Goal: Information Seeking & Learning: Learn about a topic

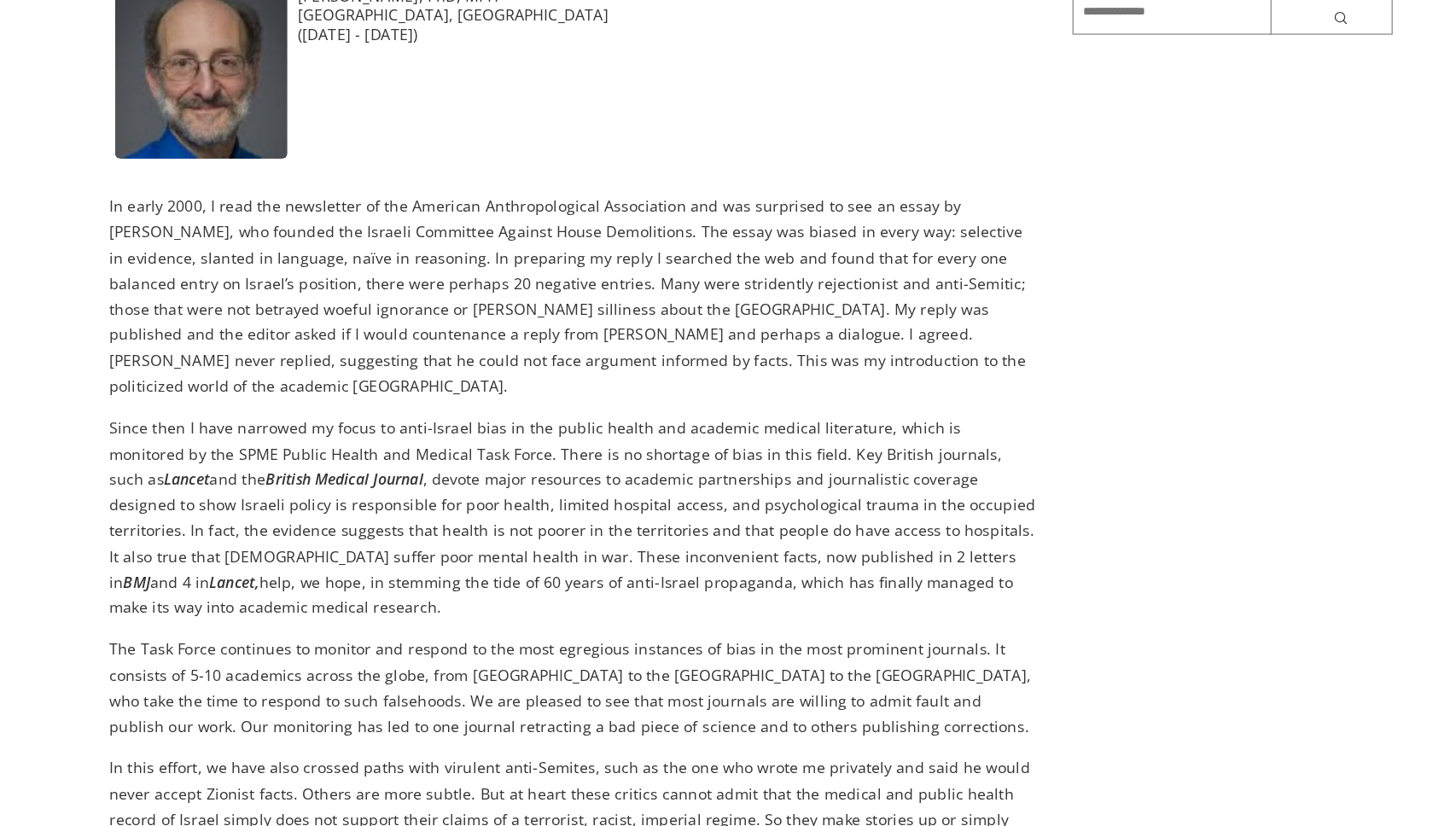
scroll to position [226, 0]
click at [341, 350] on p "In early 2000, I read the newsletter of the American Anthropological Associatio…" at bounding box center [589, 405] width 736 height 163
click at [490, 358] on p "In early 2000, I read the newsletter of the American Anthropological Associatio…" at bounding box center [589, 405] width 736 height 163
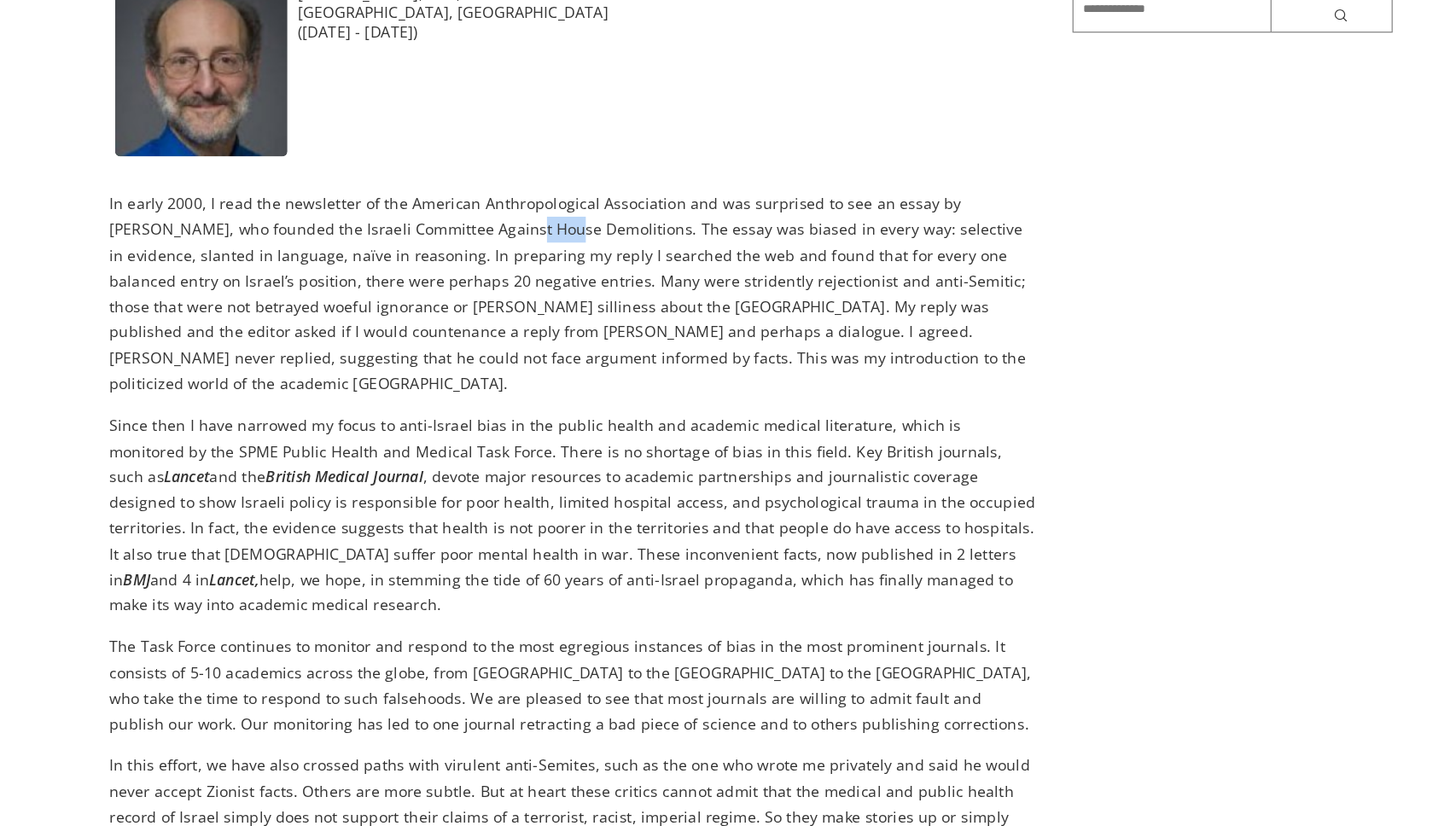
click at [636, 359] on p "In early 2000, I read the newsletter of the American Anthropological Associatio…" at bounding box center [589, 405] width 736 height 163
click at [339, 375] on p "In early 2000, I read the newsletter of the American Anthropological Associatio…" at bounding box center [589, 405] width 736 height 163
click at [421, 371] on p "In early 2000, I read the newsletter of the American Anthropological Associatio…" at bounding box center [589, 405] width 736 height 163
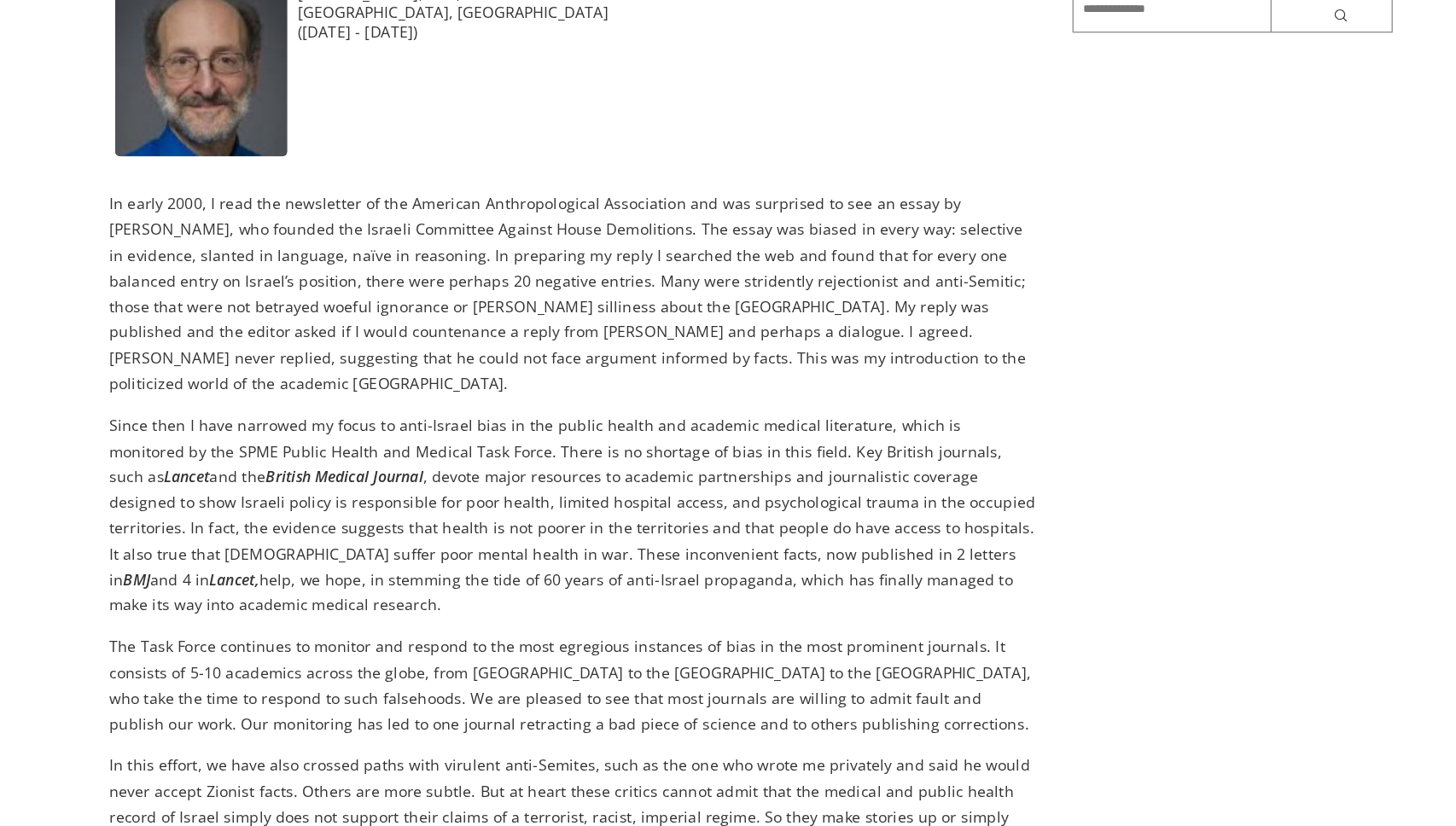
click at [421, 371] on p "In early 2000, I read the newsletter of the American Anthropological Associatio…" at bounding box center [589, 405] width 736 height 163
click at [572, 375] on p "In early 2000, I read the newsletter of the American Anthropological Associatio…" at bounding box center [589, 405] width 736 height 163
click at [550, 384] on p "In early 2000, I read the newsletter of the American Anthropological Associatio…" at bounding box center [589, 405] width 736 height 163
click at [647, 403] on p "In early 2000, I read the newsletter of the American Anthropological Associatio…" at bounding box center [589, 405] width 736 height 163
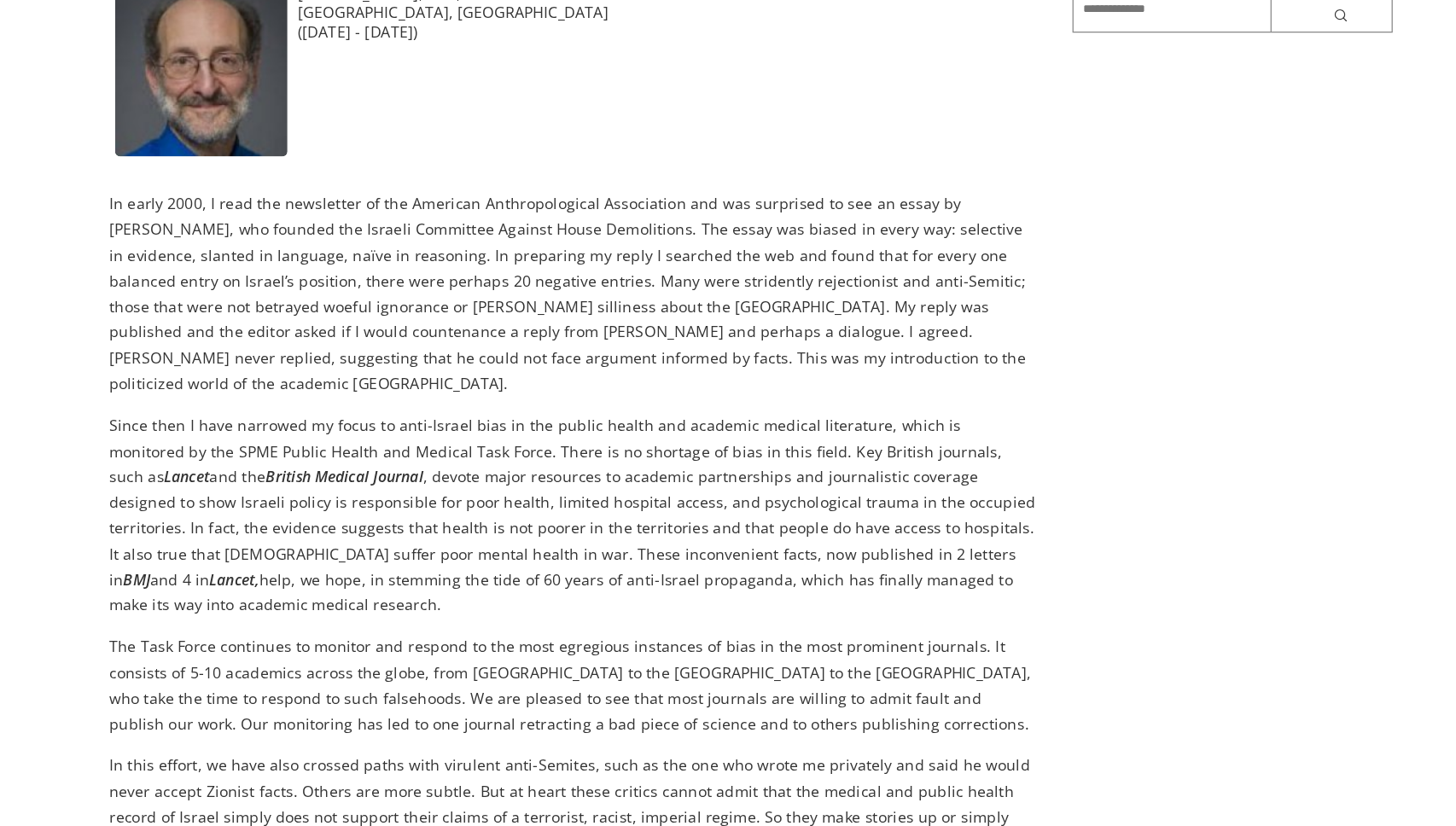
click at [647, 403] on p "In early 2000, I read the newsletter of the American Anthropological Associatio…" at bounding box center [589, 405] width 736 height 163
click at [756, 396] on p "In early 2000, I read the newsletter of the American Anthropological Associatio…" at bounding box center [589, 405] width 736 height 163
click at [589, 412] on p "In early 2000, I read the newsletter of the American Anthropological Associatio…" at bounding box center [589, 405] width 736 height 163
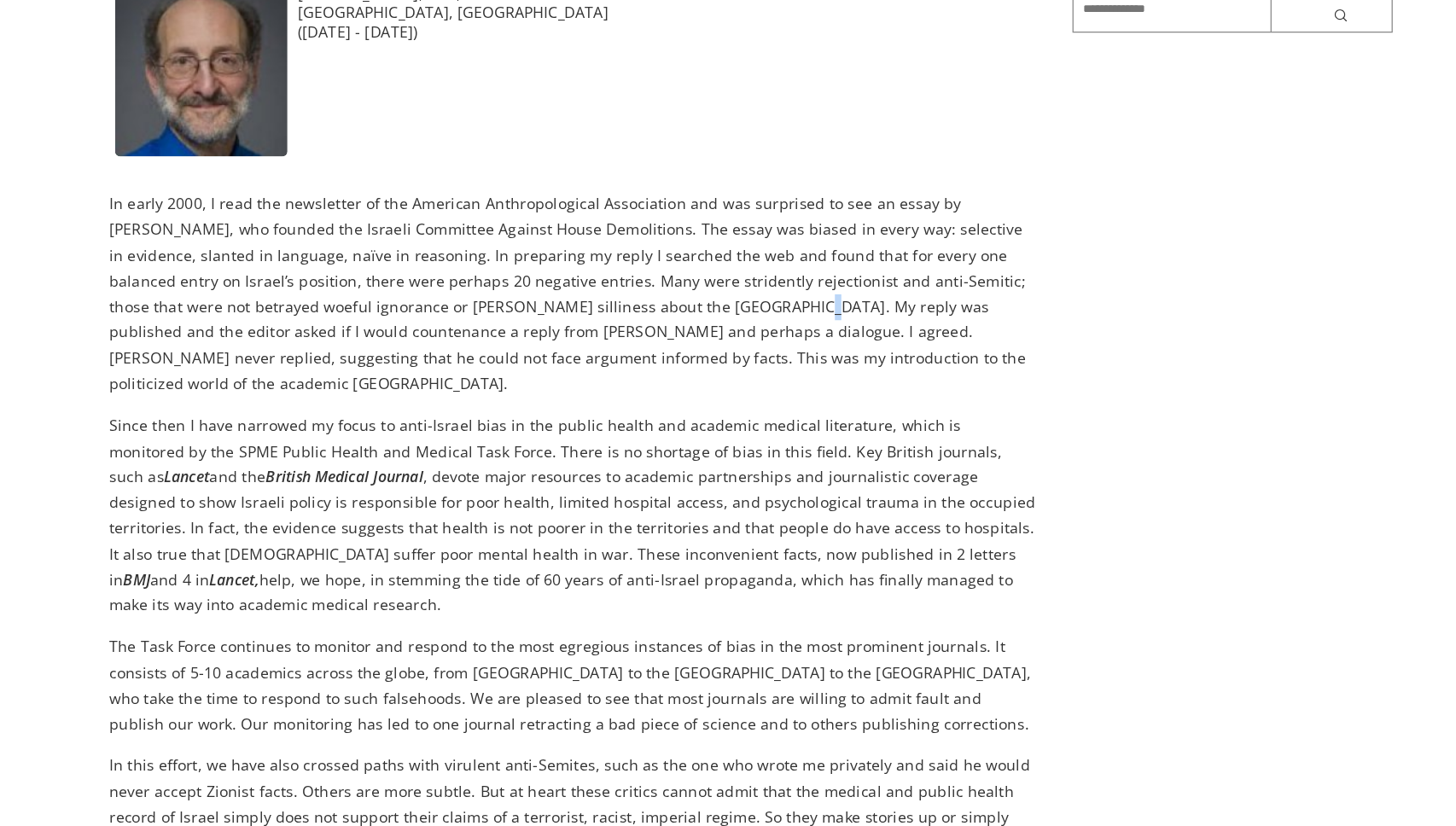
click at [575, 411] on p "In early 2000, I read the newsletter of the American Anthropological Associatio…" at bounding box center [589, 405] width 736 height 163
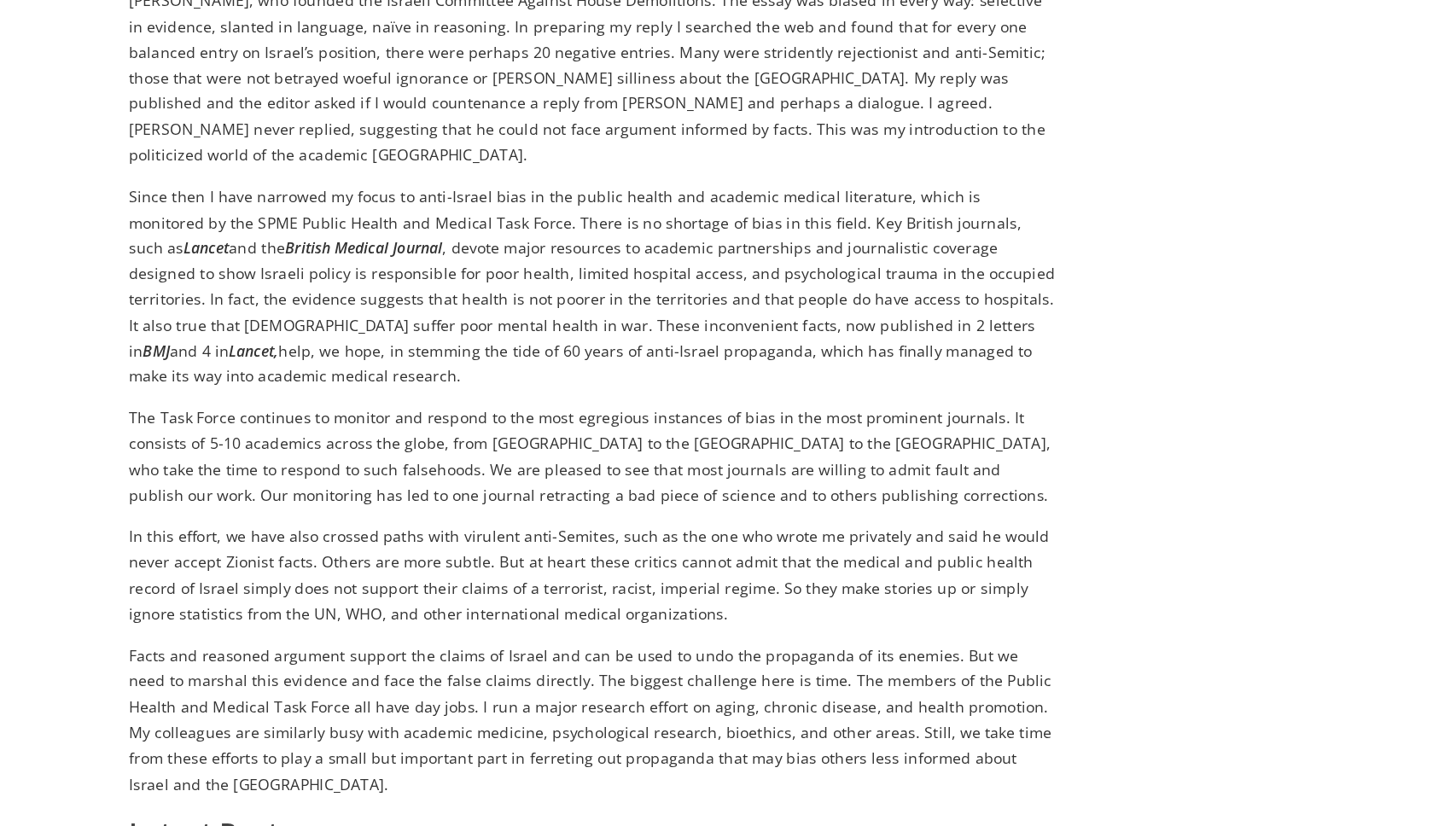
scroll to position [508, 0]
click at [590, 217] on p "Since then I have narrowed my focus to anti-Israel bias in the public health an…" at bounding box center [589, 298] width 736 height 163
click at [417, 227] on p "Since then I have narrowed my focus to anti-Israel bias in the public health an…" at bounding box center [589, 298] width 736 height 163
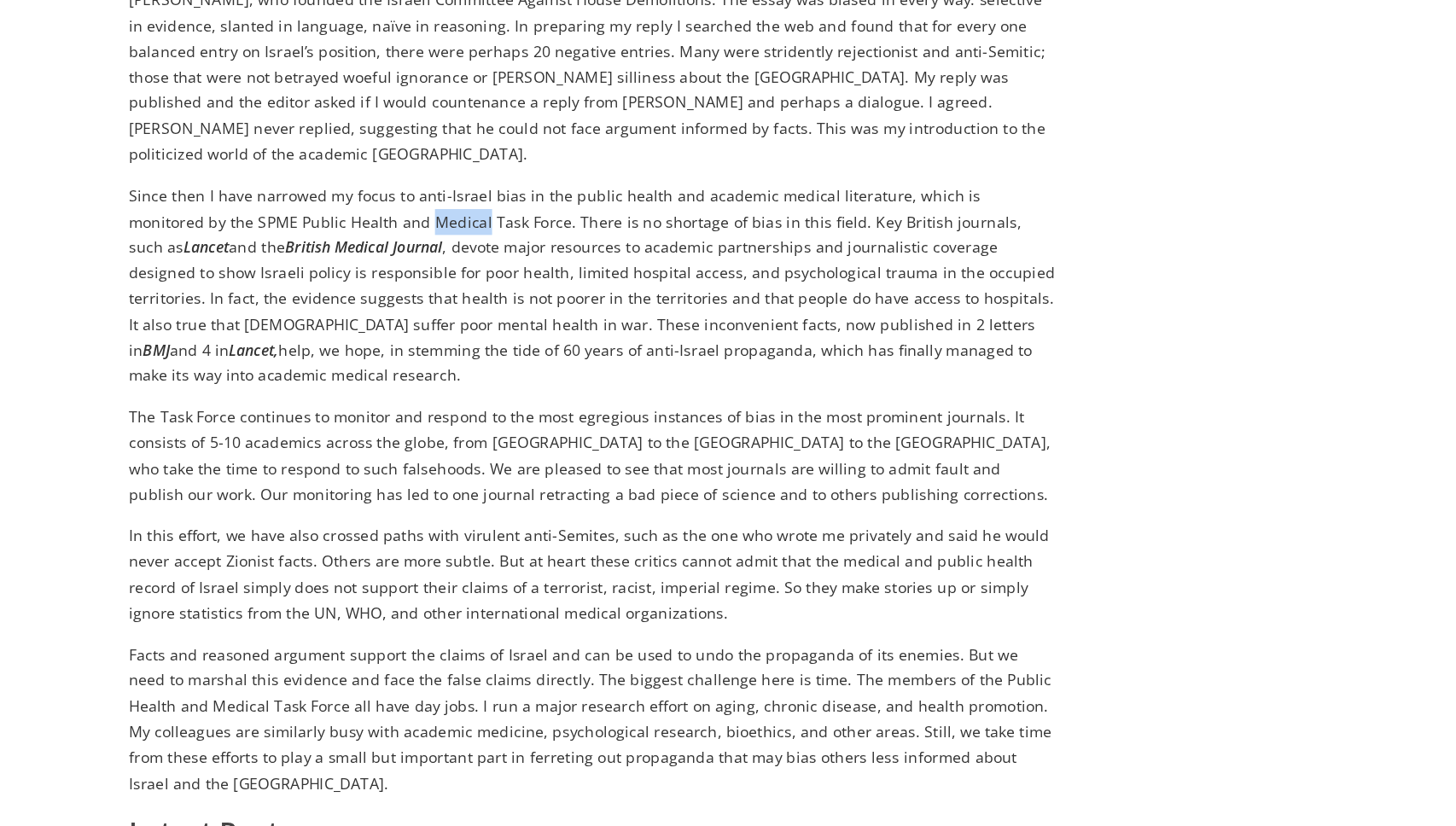
click at [589, 236] on p "Since then I have narrowed my focus to anti-Israel bias in the public health an…" at bounding box center [589, 298] width 736 height 163
click at [717, 233] on p "Since then I have narrowed my focus to anti-Israel bias in the public health an…" at bounding box center [589, 298] width 736 height 163
click at [441, 243] on p "Since then I have narrowed my focus to anti-Israel bias in the public health an…" at bounding box center [589, 298] width 736 height 163
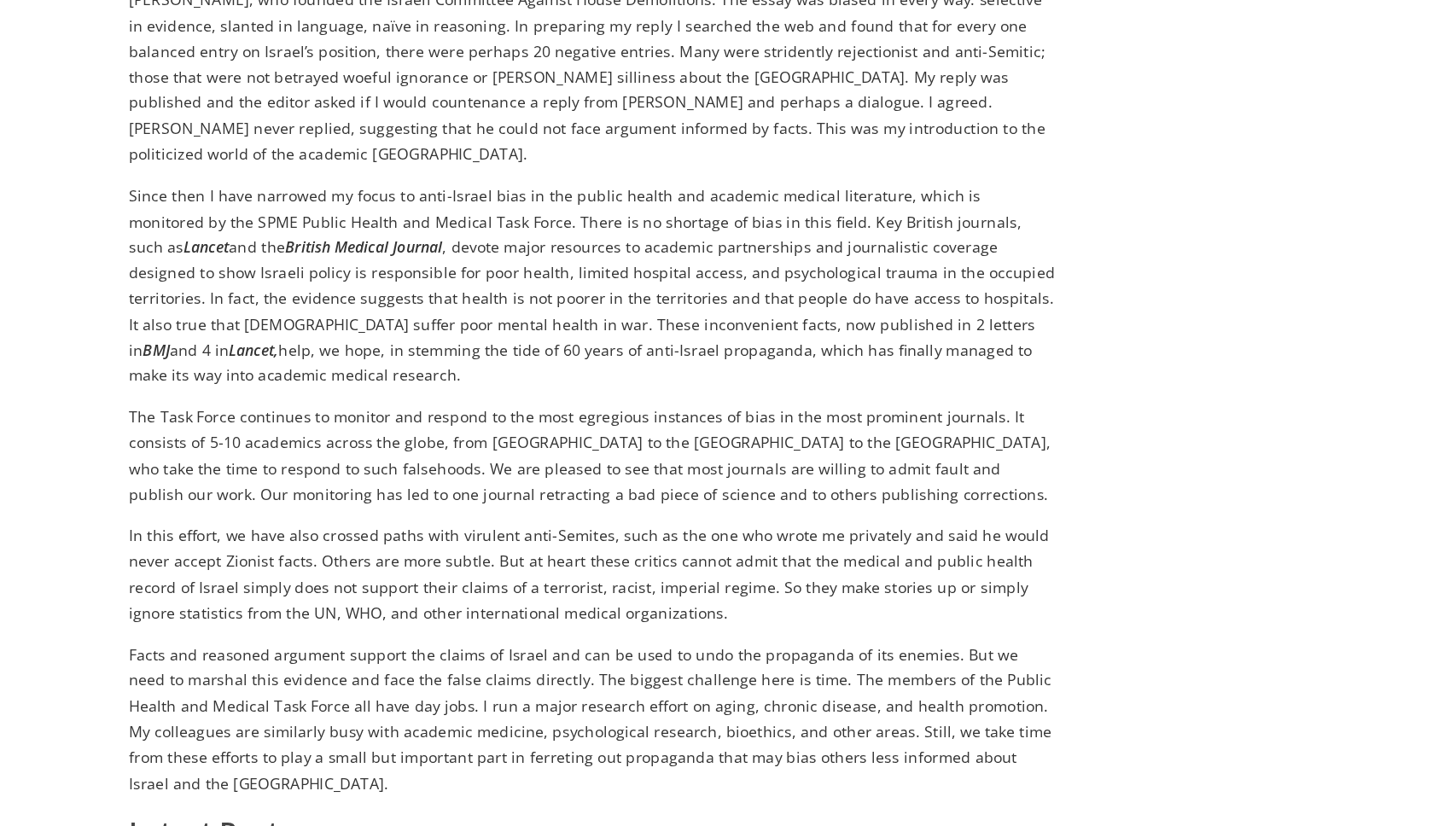
click at [441, 243] on p "Since then I have narrowed my focus to anti-Israel bias in the public health an…" at bounding box center [589, 298] width 736 height 163
click at [585, 250] on p "Since then I have narrowed my focus to anti-Israel bias in the public health an…" at bounding box center [589, 298] width 736 height 163
click at [310, 272] on p "Since then I have narrowed my focus to anti-Israel bias in the public health an…" at bounding box center [589, 298] width 736 height 163
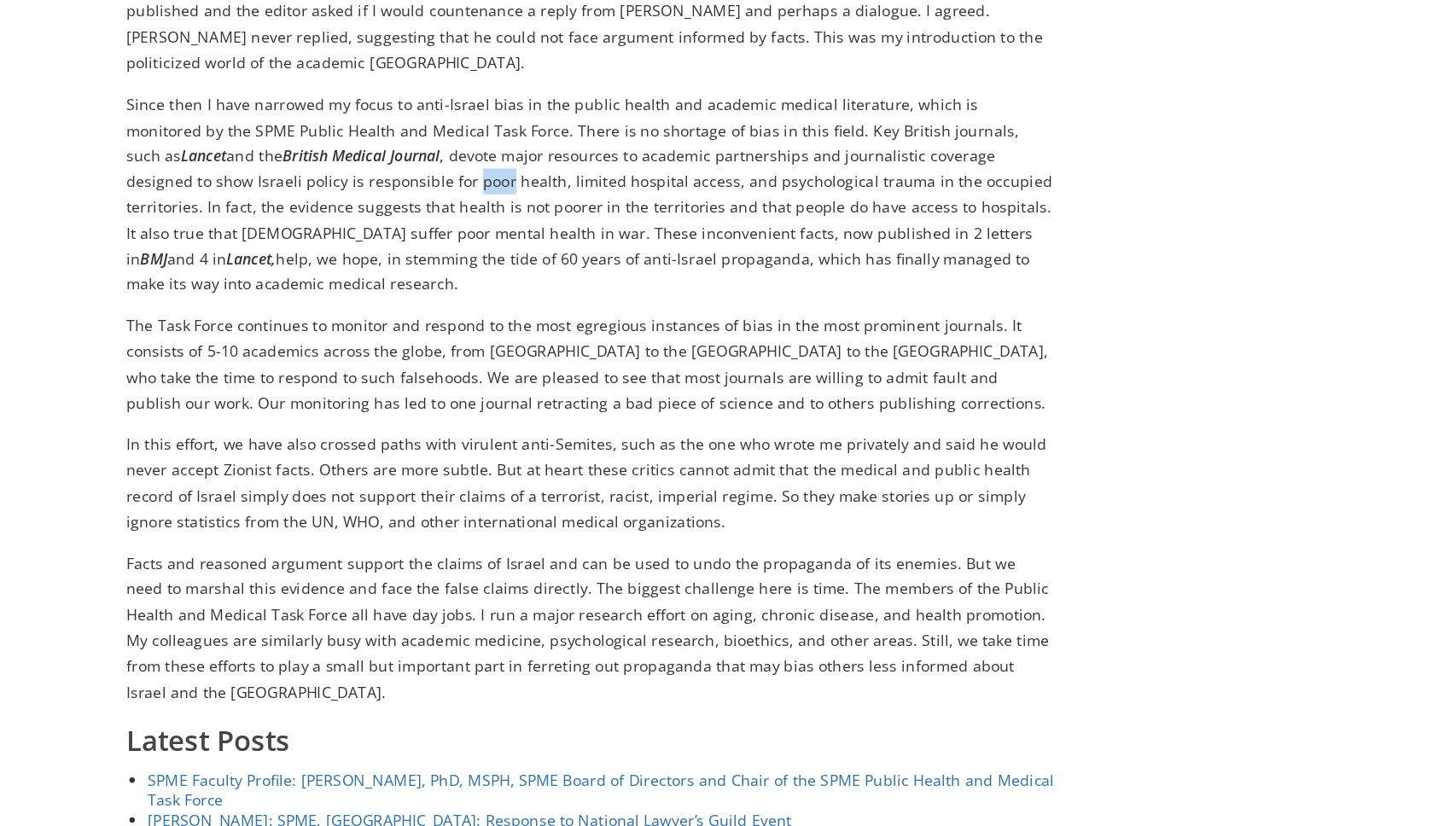
click at [406, 486] on p "In this effort, we have also crossed paths with virulent anti-Semites, such as …" at bounding box center [589, 526] width 736 height 81
click at [540, 486] on p "In this effort, we have also crossed paths with virulent anti-Semites, such as …" at bounding box center [589, 526] width 736 height 81
click at [625, 486] on p "In this effort, we have also crossed paths with virulent anti-Semites, such as …" at bounding box center [589, 526] width 736 height 81
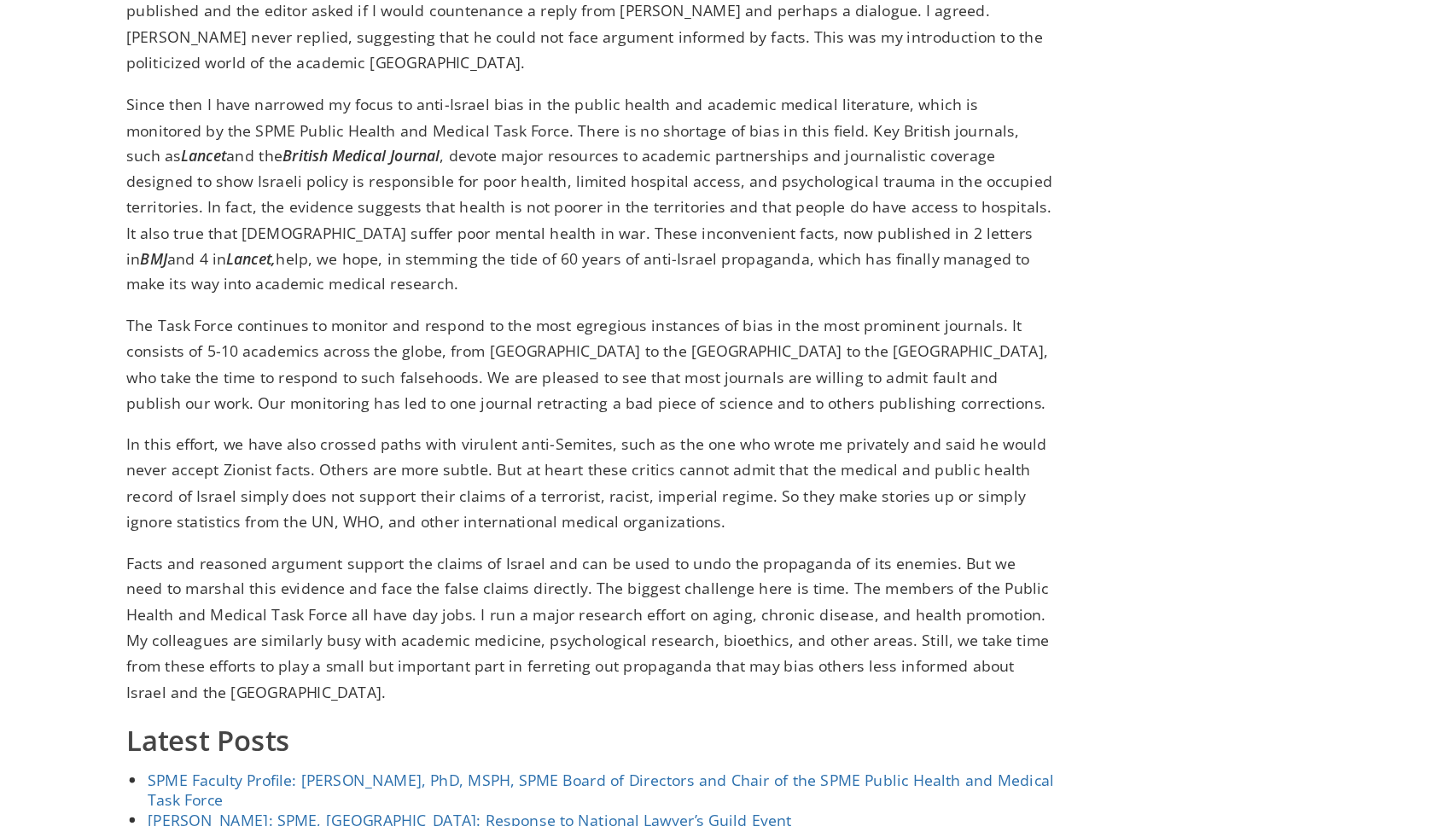
click at [625, 486] on p "In this effort, we have also crossed paths with virulent anti-Semites, such as …" at bounding box center [589, 526] width 736 height 81
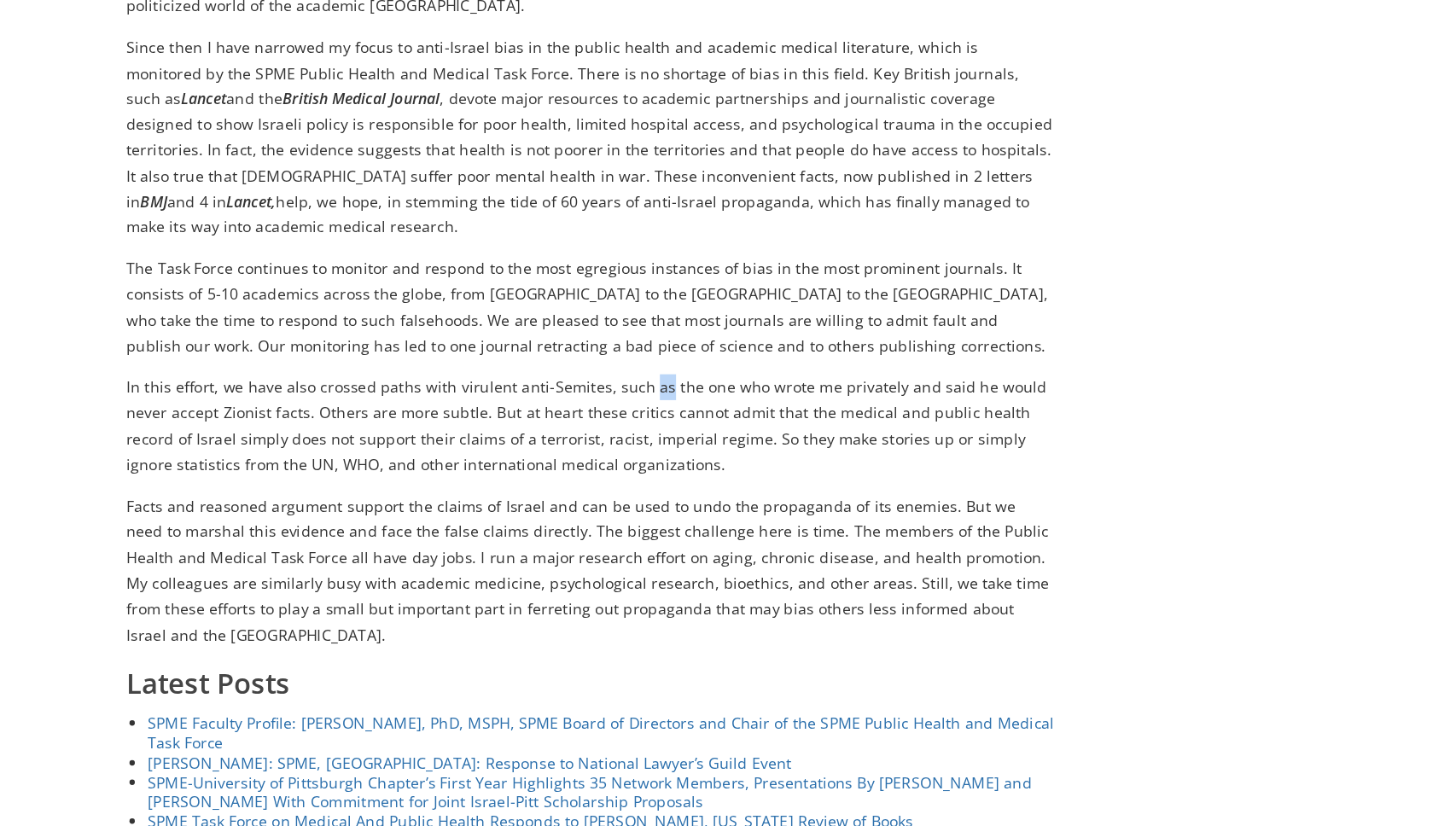
scroll to position [528, 0]
click at [449, 561] on p "Facts and reasoned argument support the claims of Israel and can be used to und…" at bounding box center [589, 621] width 736 height 122
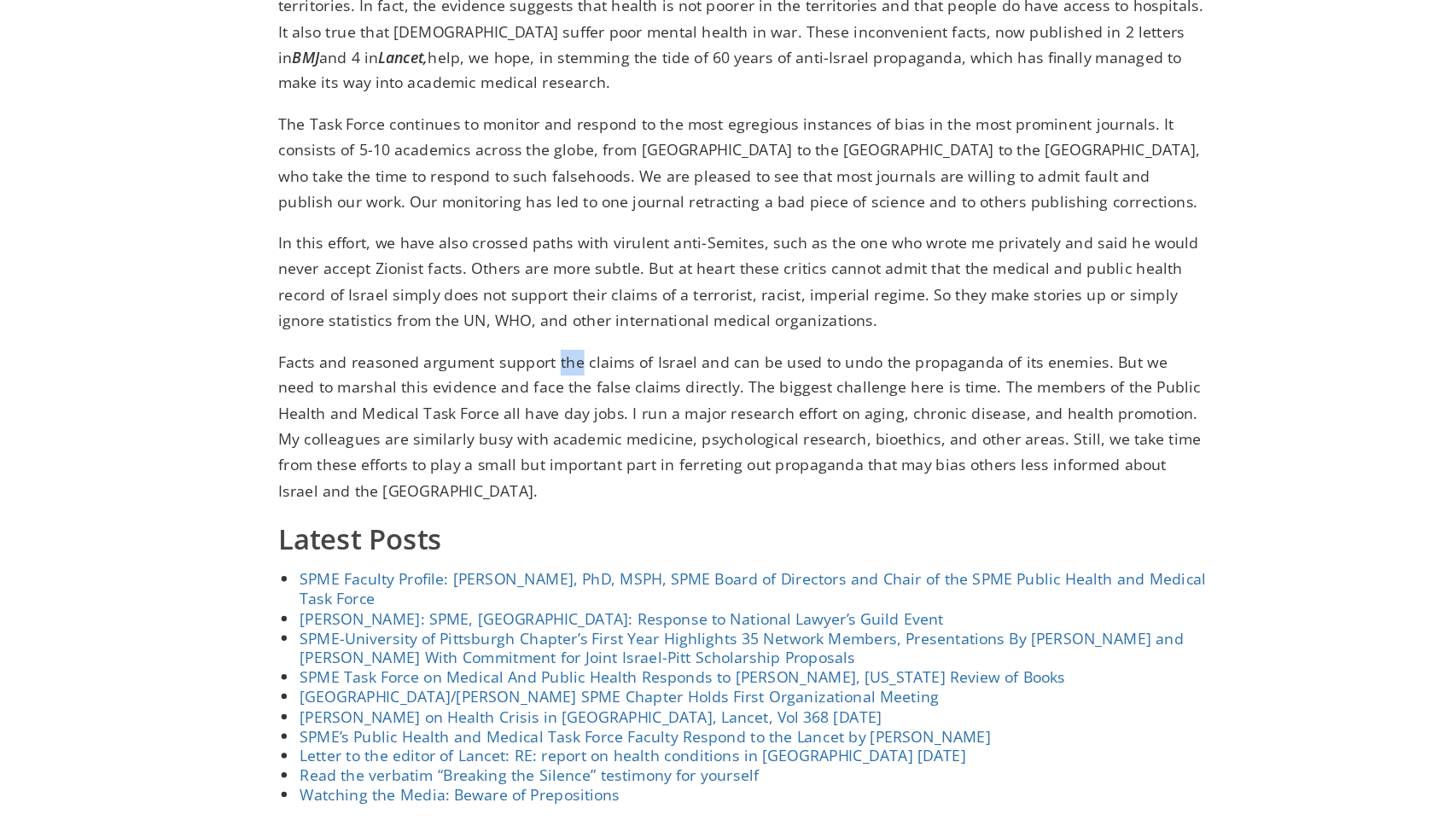
scroll to position [0, 0]
